Goal: Task Accomplishment & Management: Manage account settings

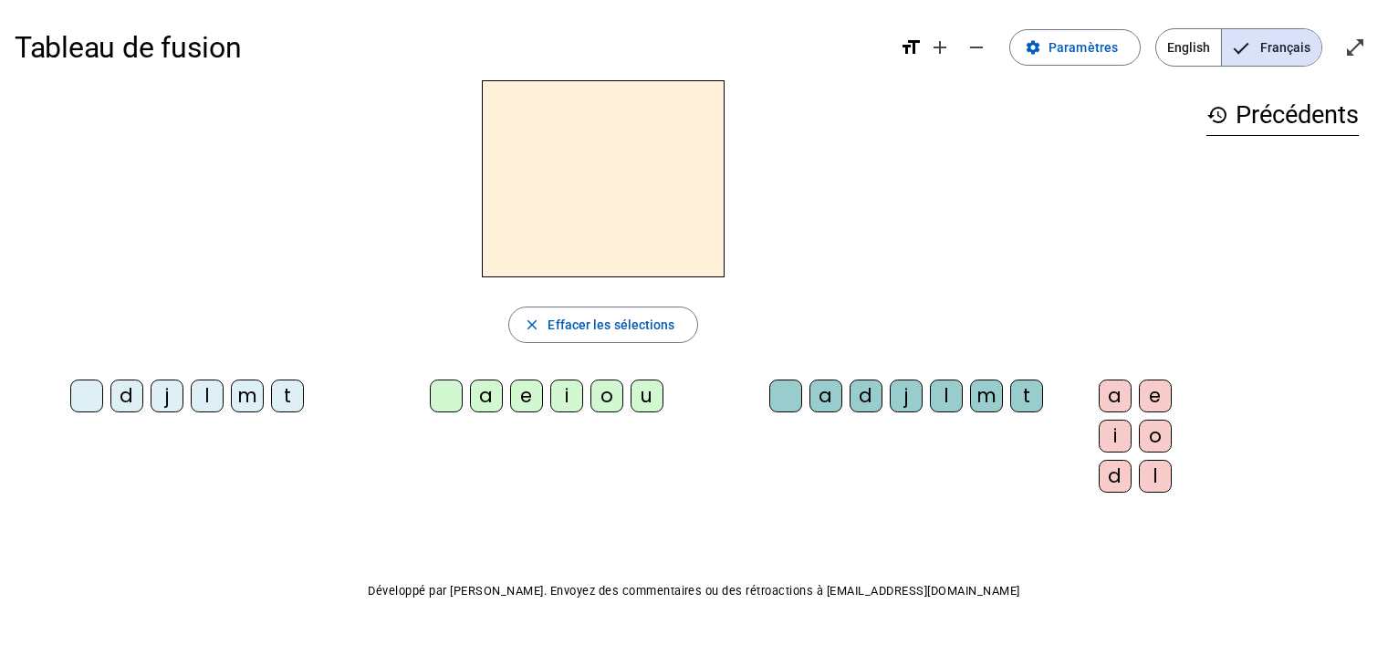
scroll to position [16, 0]
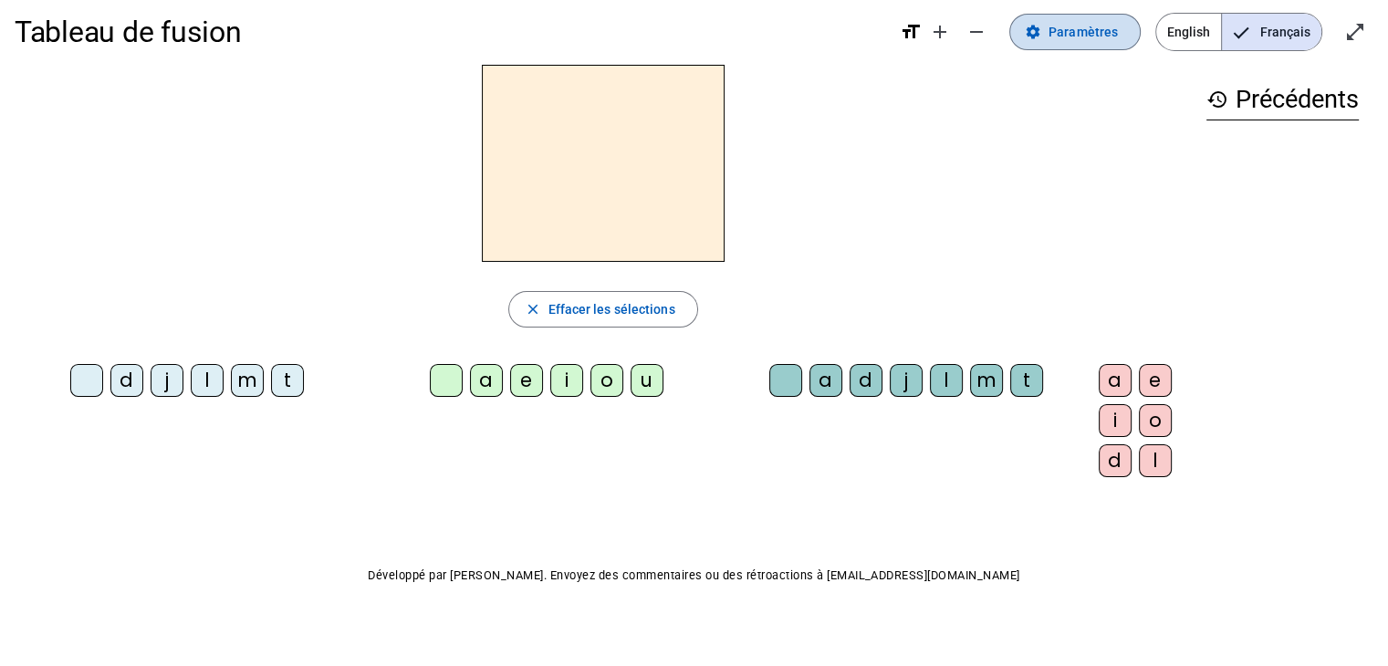
click at [1081, 39] on span "Paramètres" at bounding box center [1082, 32] width 69 height 22
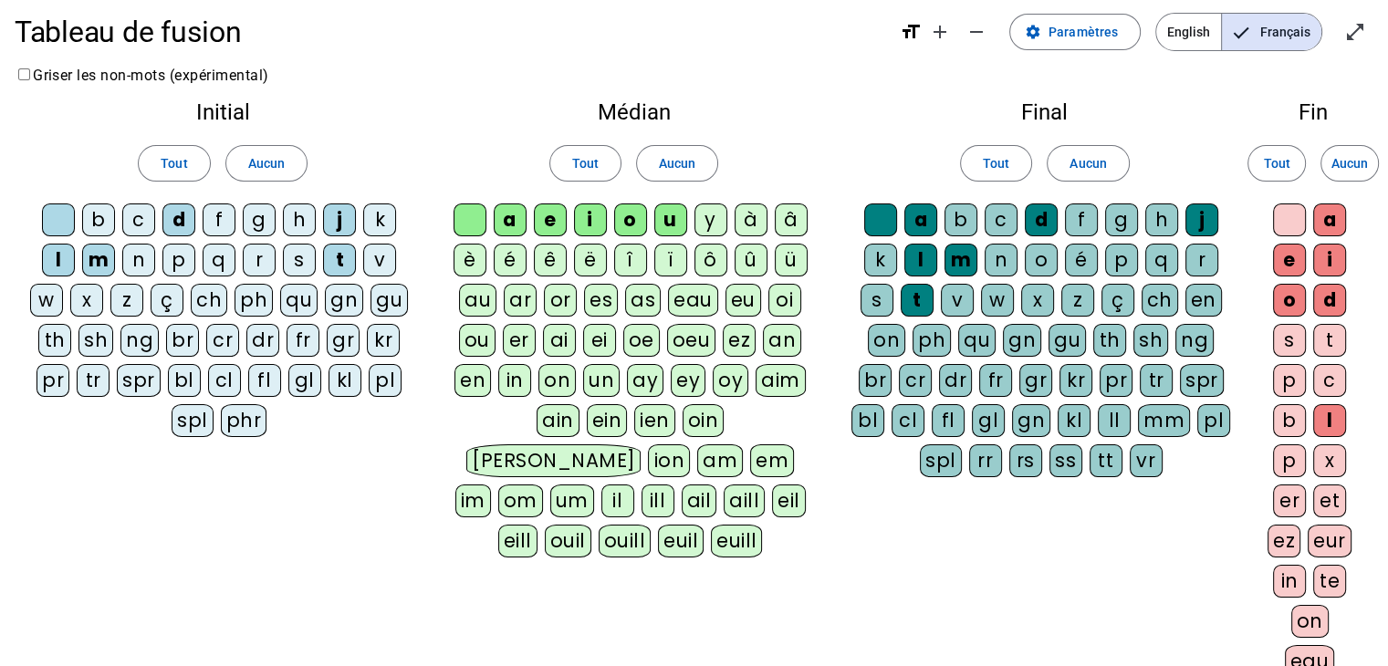
click at [137, 218] on div "c" at bounding box center [138, 219] width 33 height 33
click at [1004, 210] on div "c" at bounding box center [1001, 219] width 33 height 33
click at [1336, 377] on div "c" at bounding box center [1329, 380] width 33 height 33
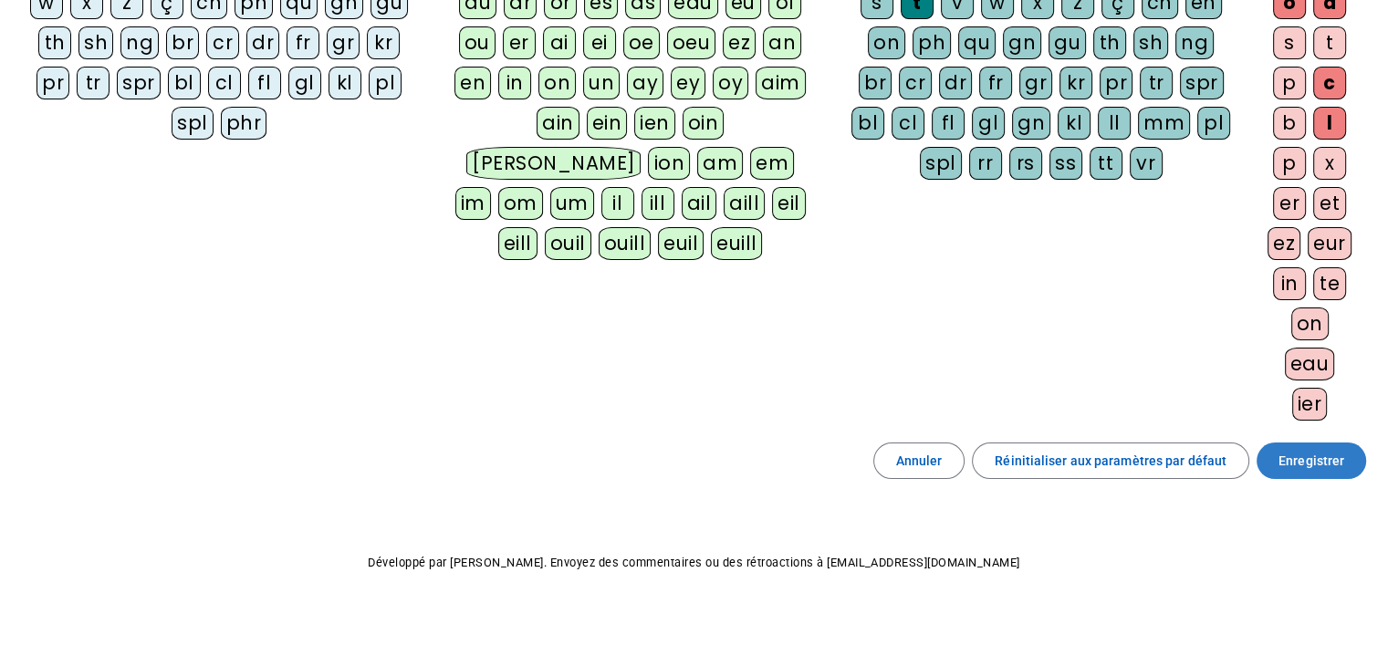
click at [1329, 464] on span "Enregistrer" at bounding box center [1311, 461] width 66 height 22
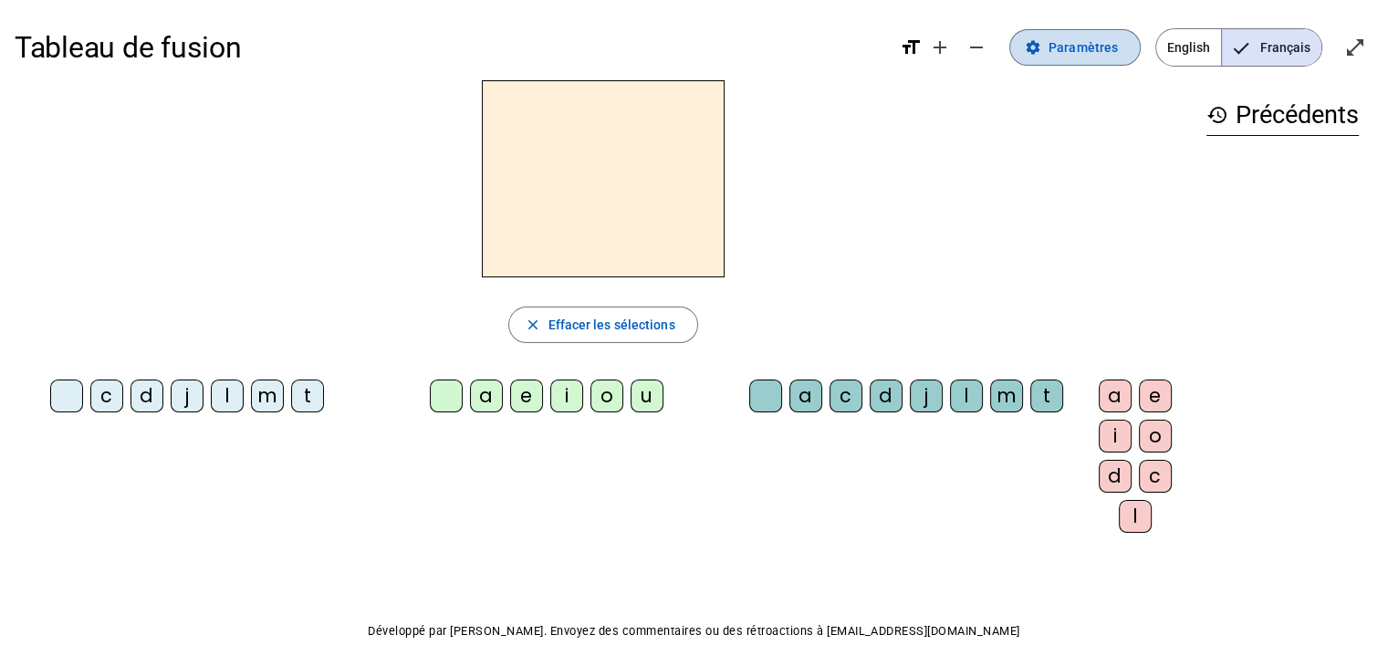
click at [1089, 49] on span "Paramètres" at bounding box center [1082, 47] width 69 height 22
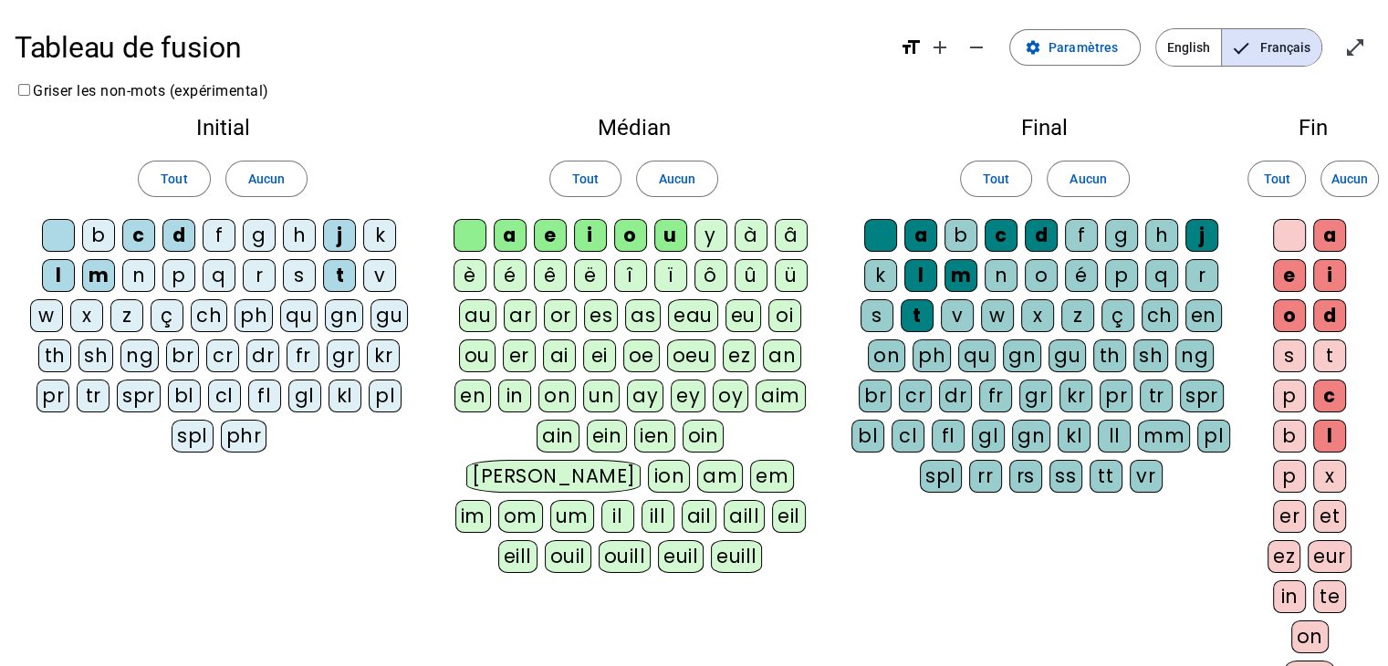
click at [141, 236] on div "c" at bounding box center [138, 235] width 33 height 33
click at [997, 233] on div "c" at bounding box center [1001, 235] width 33 height 33
click at [1331, 399] on div "c" at bounding box center [1329, 396] width 33 height 33
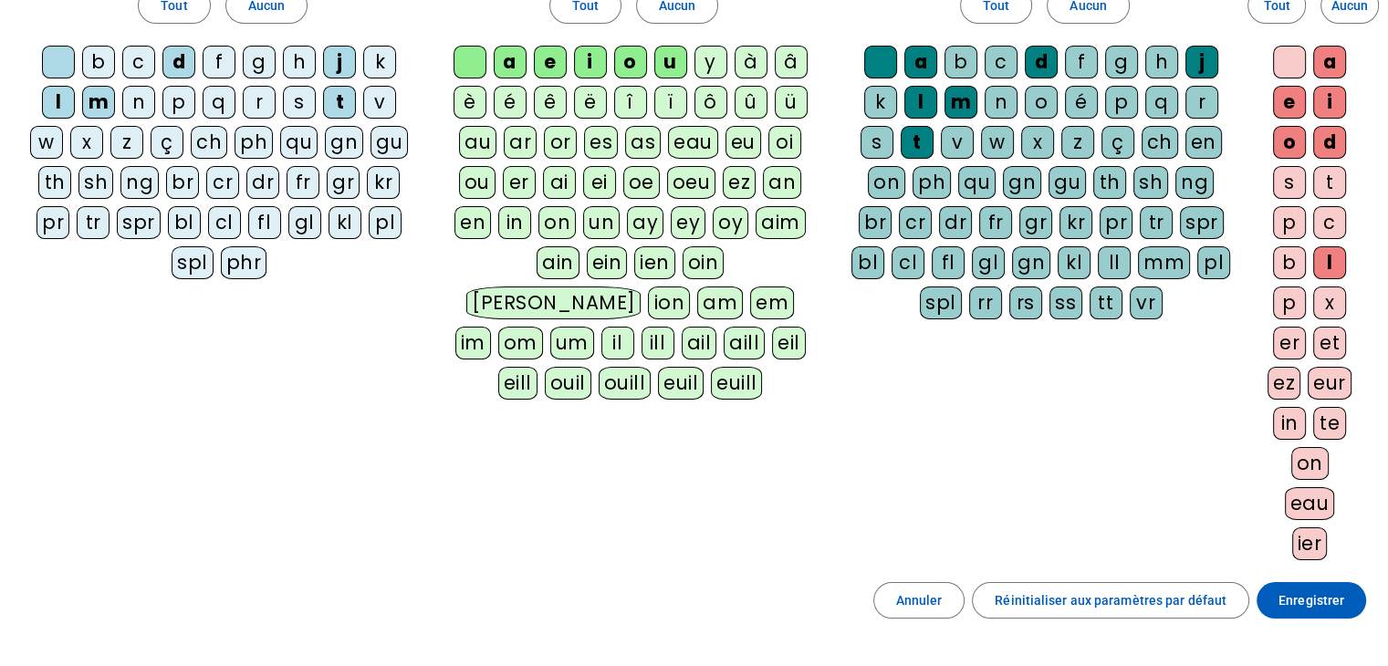
scroll to position [313, 0]
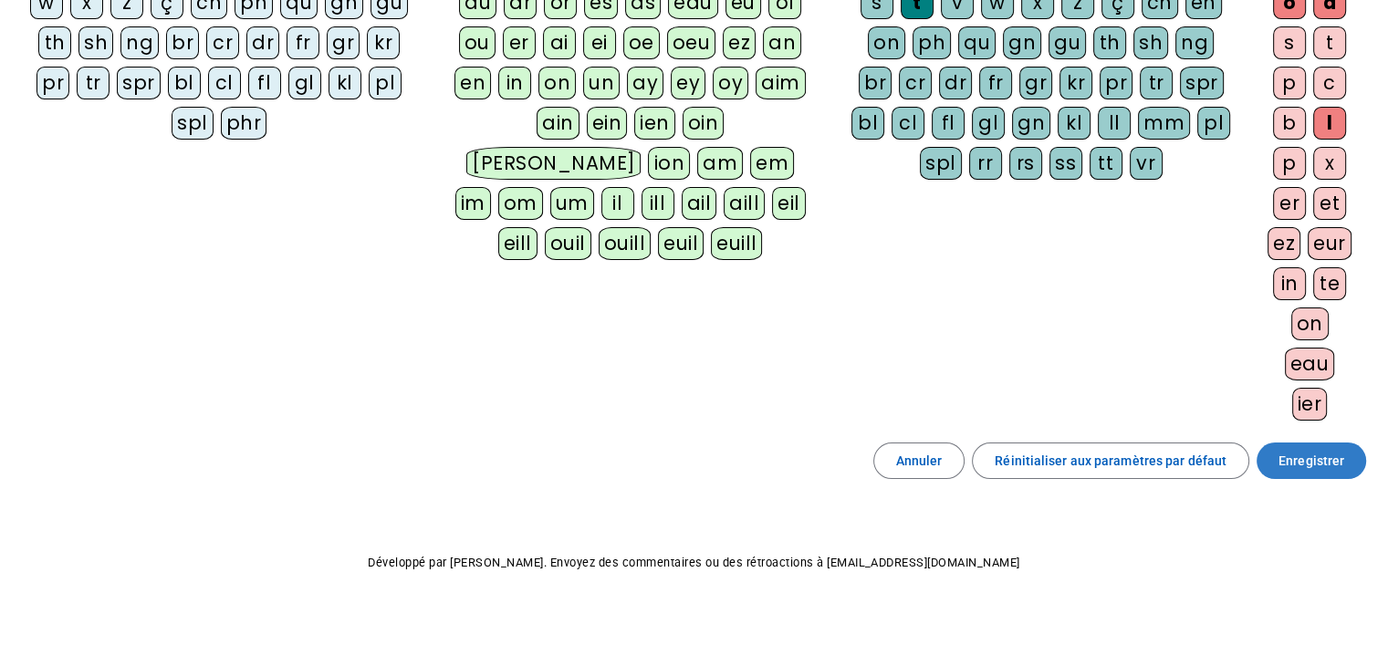
click at [1326, 450] on span "Enregistrer" at bounding box center [1311, 461] width 66 height 22
